Goal: Browse casually

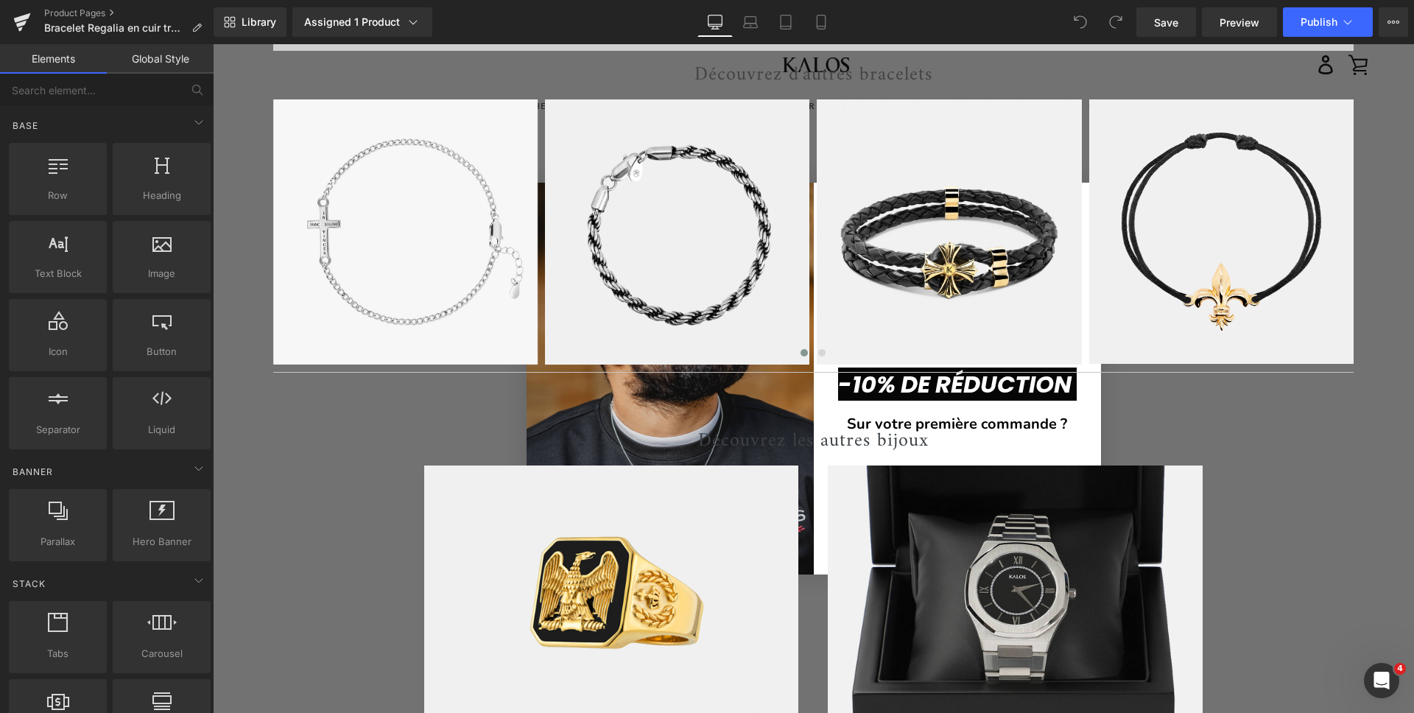
scroll to position [3647, 0]
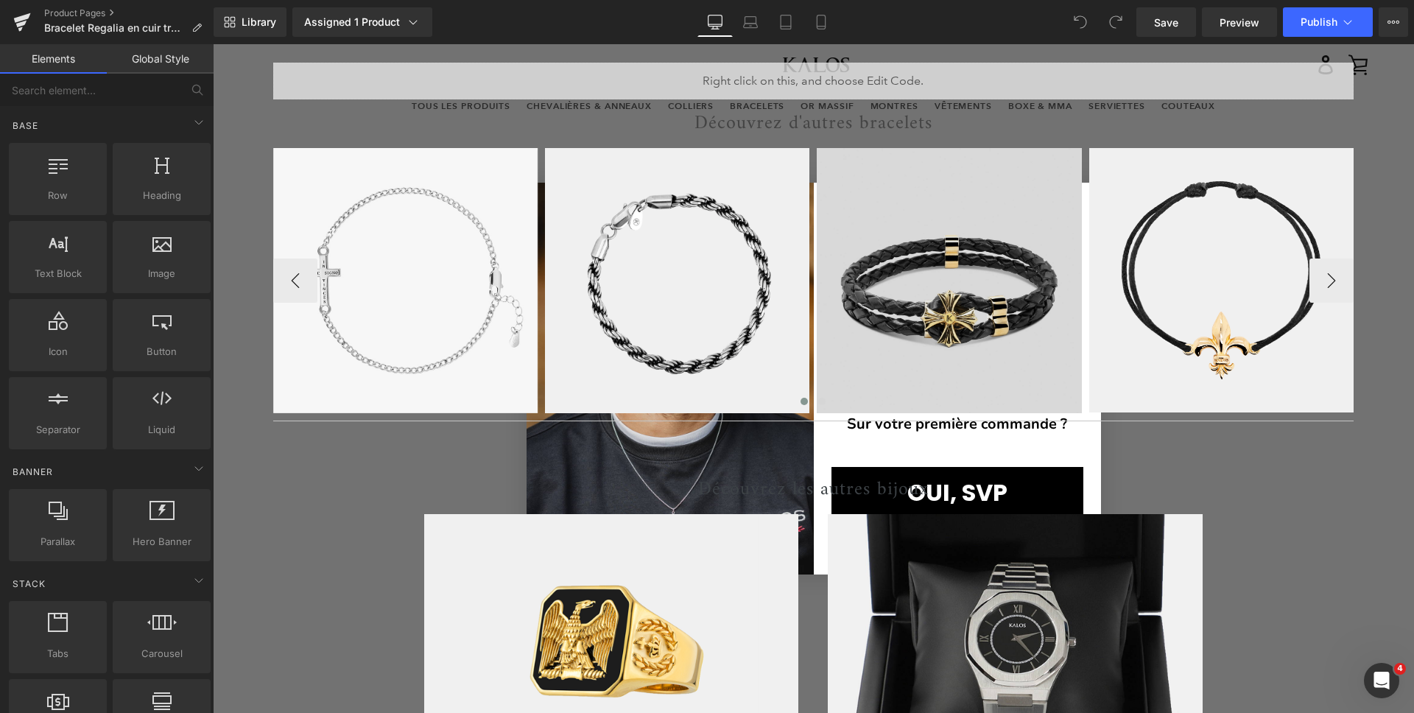
click at [996, 224] on img at bounding box center [949, 280] width 264 height 264
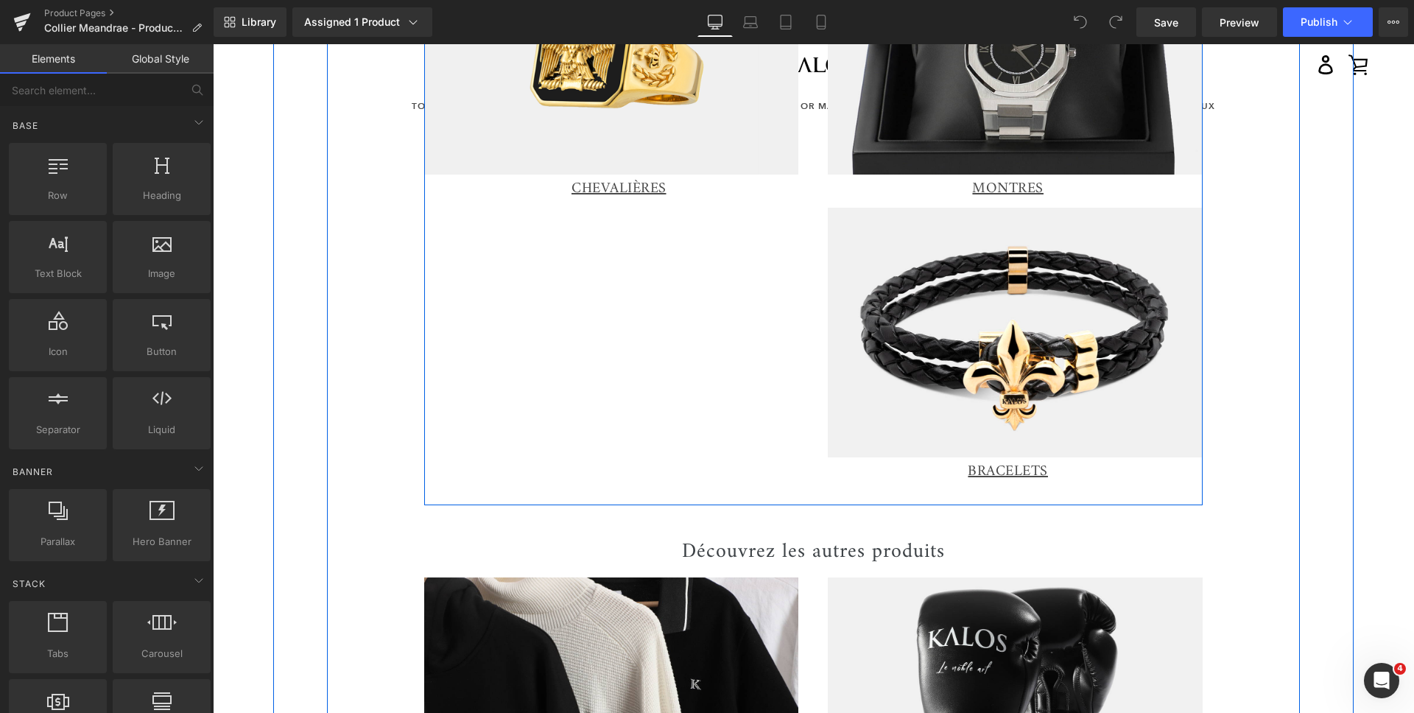
scroll to position [4223, 0]
